Goal: Task Accomplishment & Management: Manage account settings

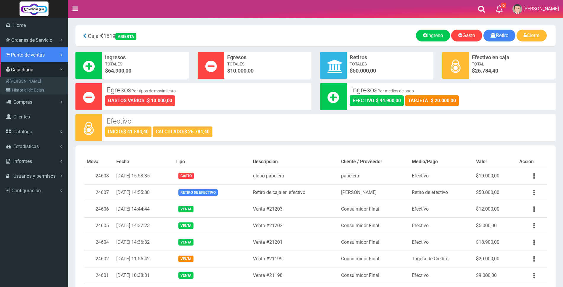
click at [20, 52] on span "Punto de ventas" at bounding box center [28, 55] width 34 height 6
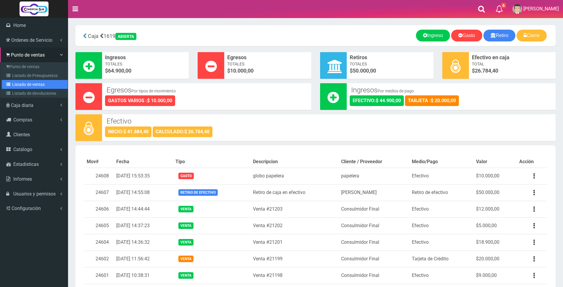
click at [31, 84] on link "Listado de ventas" at bounding box center [35, 84] width 66 height 9
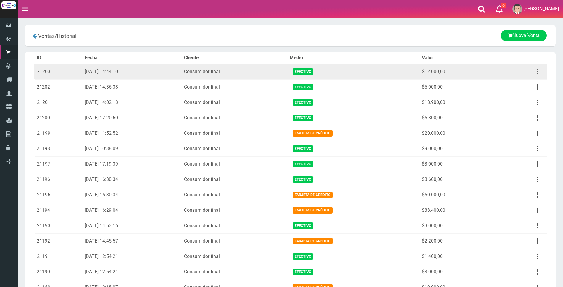
click at [538, 75] on button "button" at bounding box center [537, 72] width 13 height 10
click at [530, 84] on link "Ver" at bounding box center [520, 86] width 47 height 13
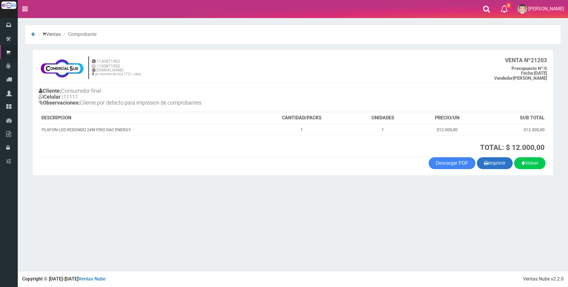
click at [508, 167] on button "Imprimir" at bounding box center [495, 163] width 36 height 12
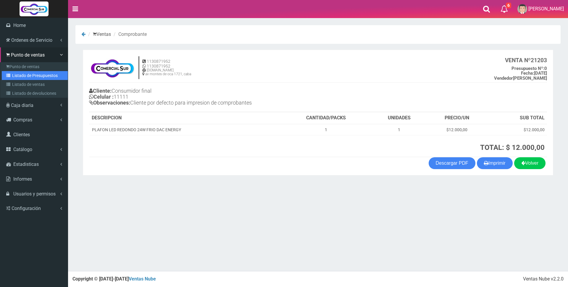
click at [22, 74] on link "Listado de Presupuestos" at bounding box center [35, 75] width 66 height 9
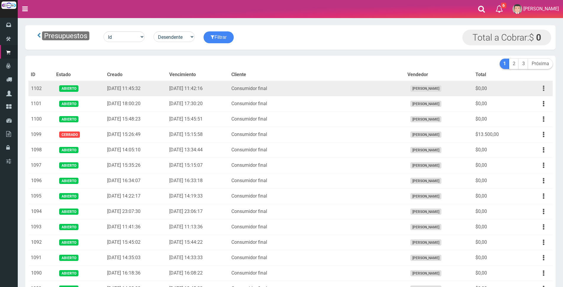
click at [542, 88] on button "button" at bounding box center [543, 88] width 13 height 10
click at [522, 99] on link "Editar" at bounding box center [526, 102] width 47 height 13
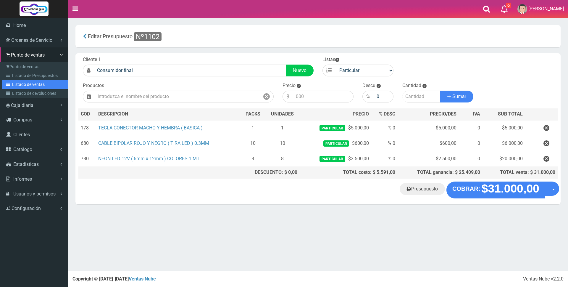
click at [25, 83] on link "Listado de ventas" at bounding box center [35, 84] width 66 height 9
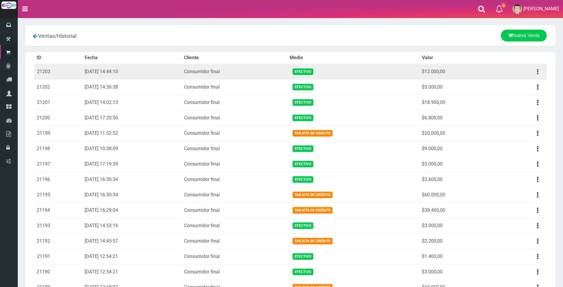
click at [534, 69] on button "button" at bounding box center [537, 72] width 13 height 10
click at [523, 82] on link "Ver" at bounding box center [520, 86] width 47 height 13
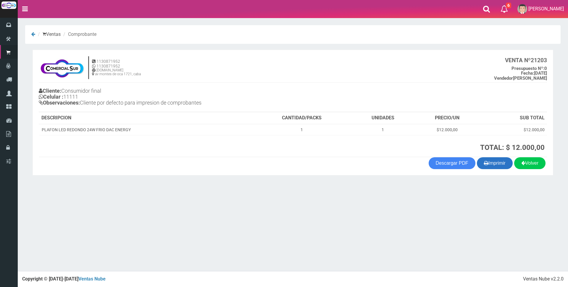
click at [496, 159] on button "Imprimir" at bounding box center [495, 163] width 36 height 12
click at [491, 157] on button "Imprimir" at bounding box center [495, 163] width 36 height 12
click at [220, 195] on div "× Titulo del Msj texto Mas Texto Cancelar Aceptar Ventas Comprobante" at bounding box center [293, 135] width 550 height 271
click at [494, 165] on button "Imprimir" at bounding box center [495, 163] width 36 height 12
